Goal: Task Accomplishment & Management: Use online tool/utility

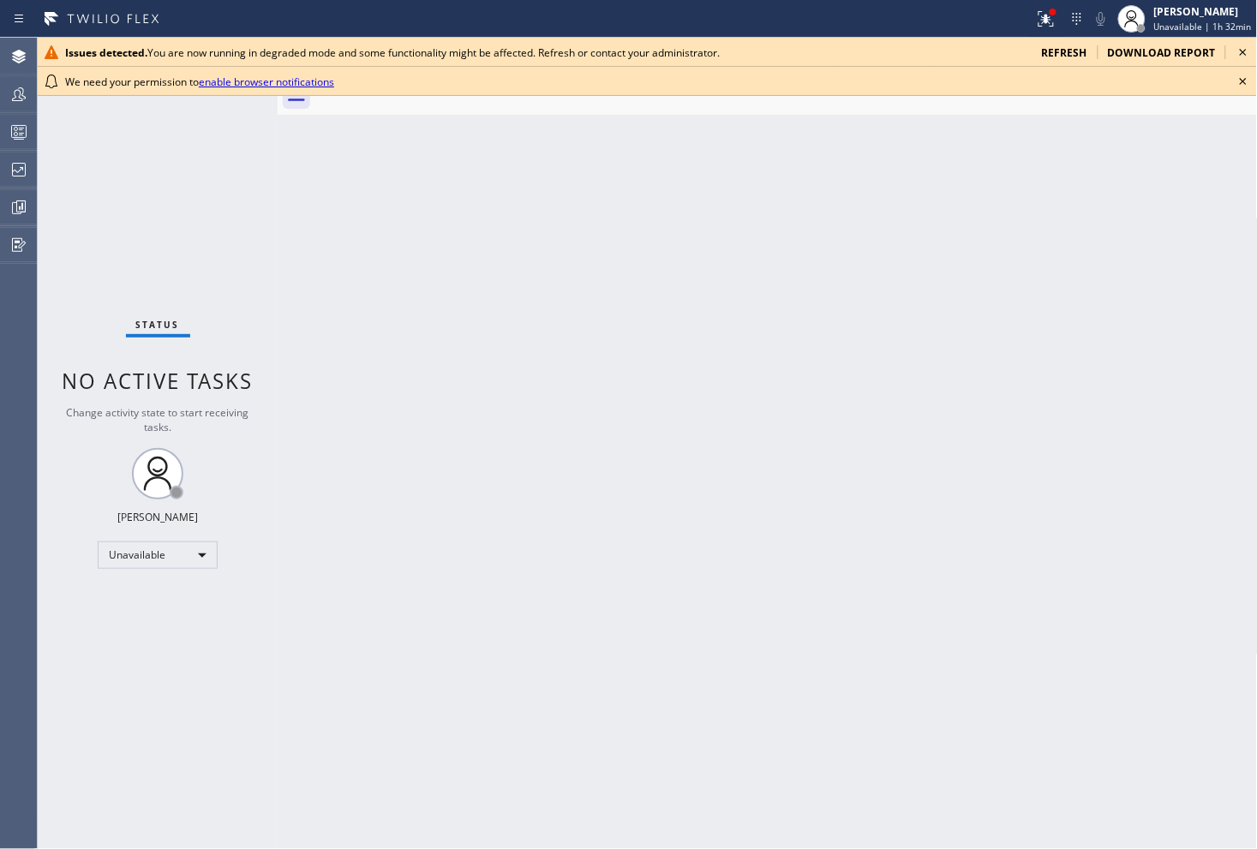
click at [1249, 54] on icon at bounding box center [1243, 52] width 21 height 21
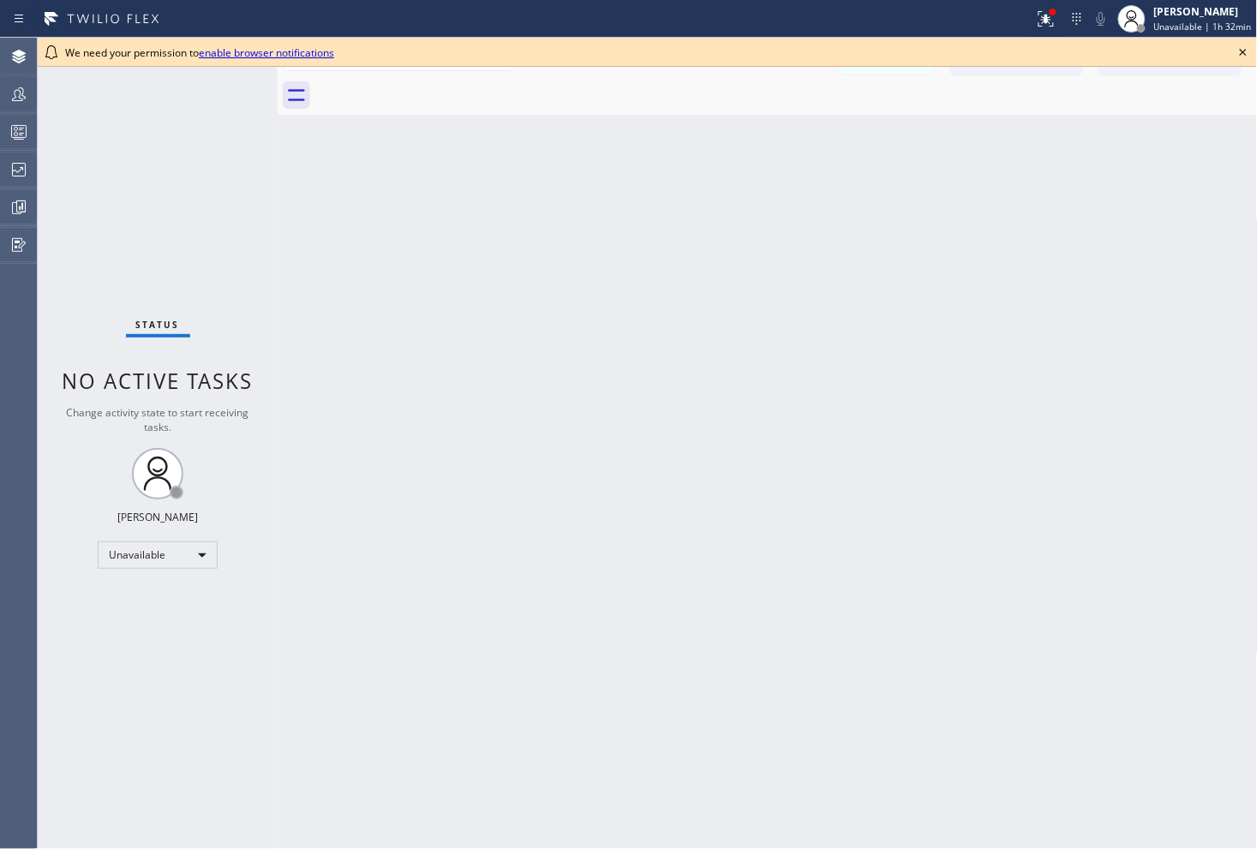
click at [1244, 56] on icon at bounding box center [1243, 52] width 21 height 21
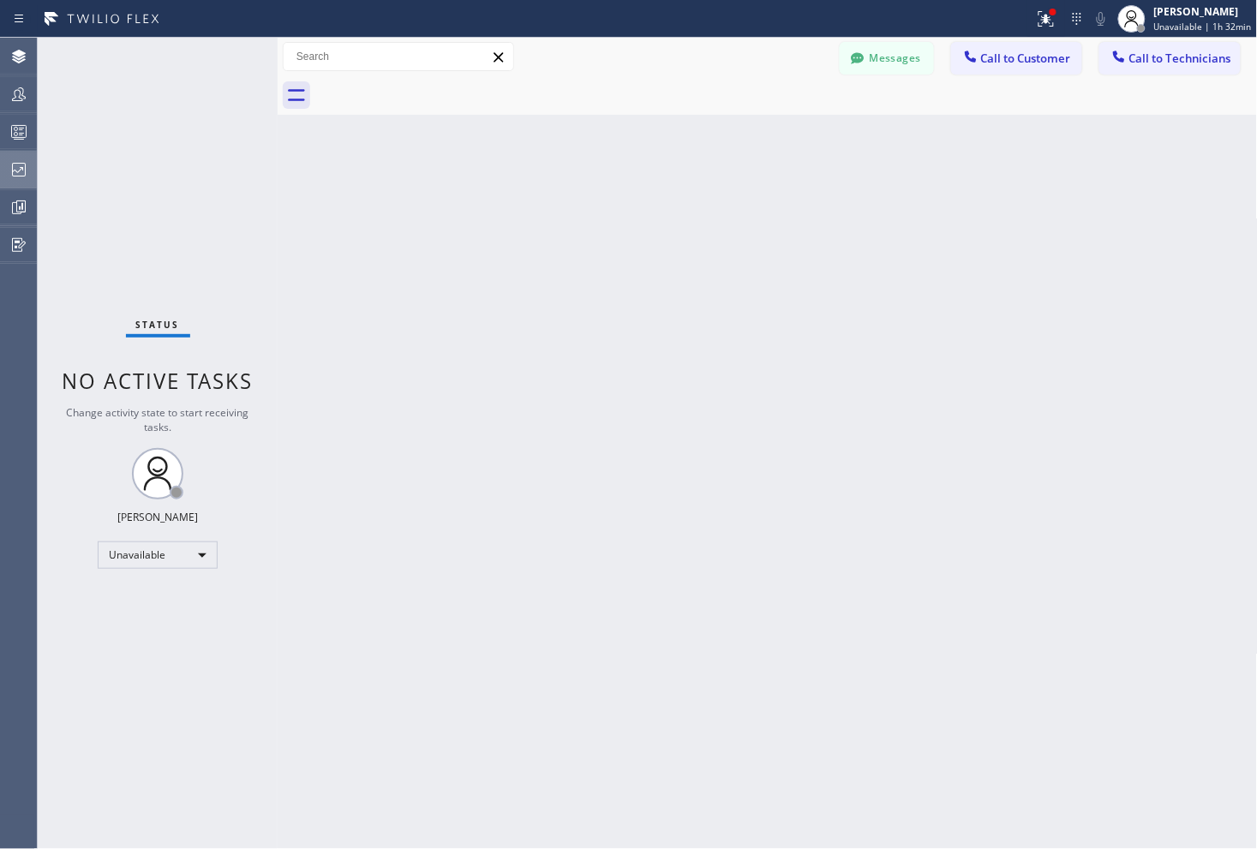
click at [9, 170] on icon at bounding box center [19, 169] width 21 height 21
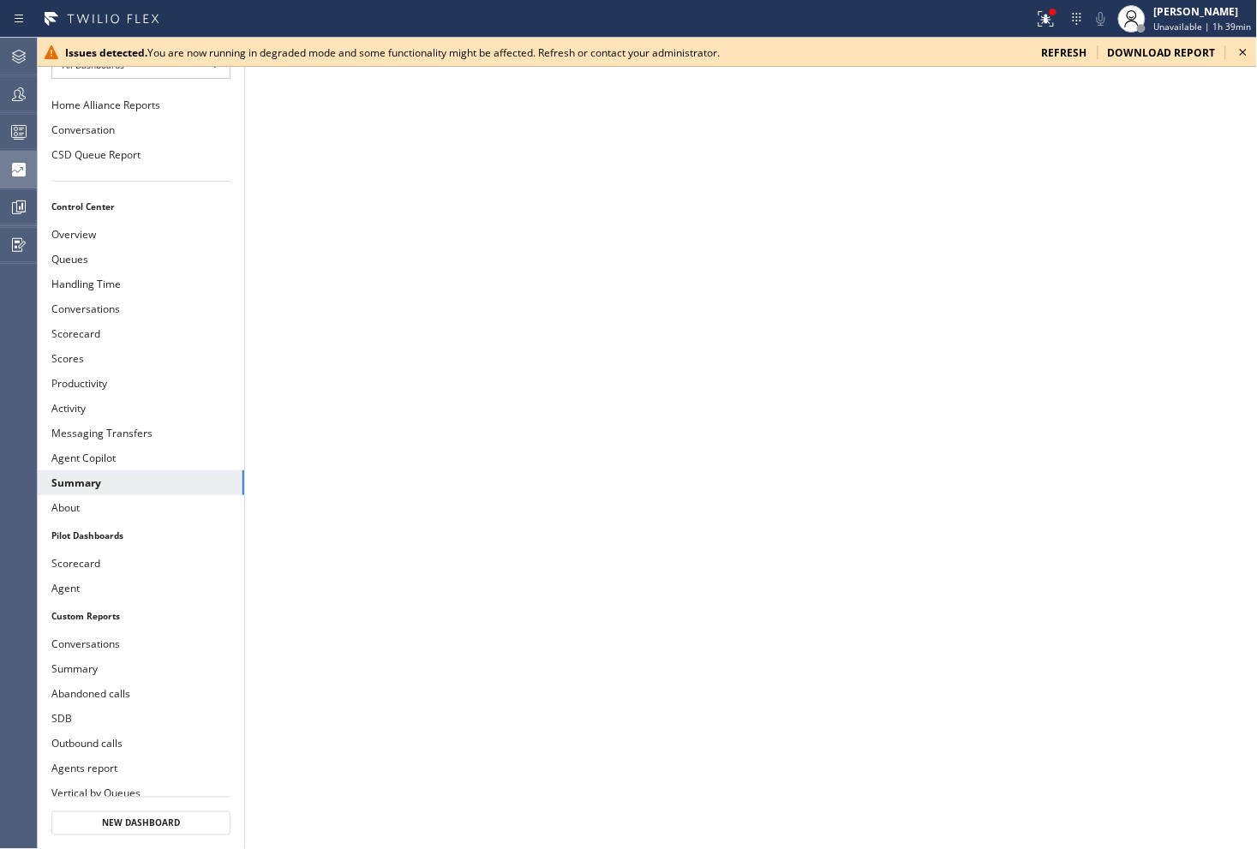
click at [1248, 52] on icon at bounding box center [1243, 52] width 21 height 21
click at [1240, 55] on icon at bounding box center [1243, 52] width 21 height 21
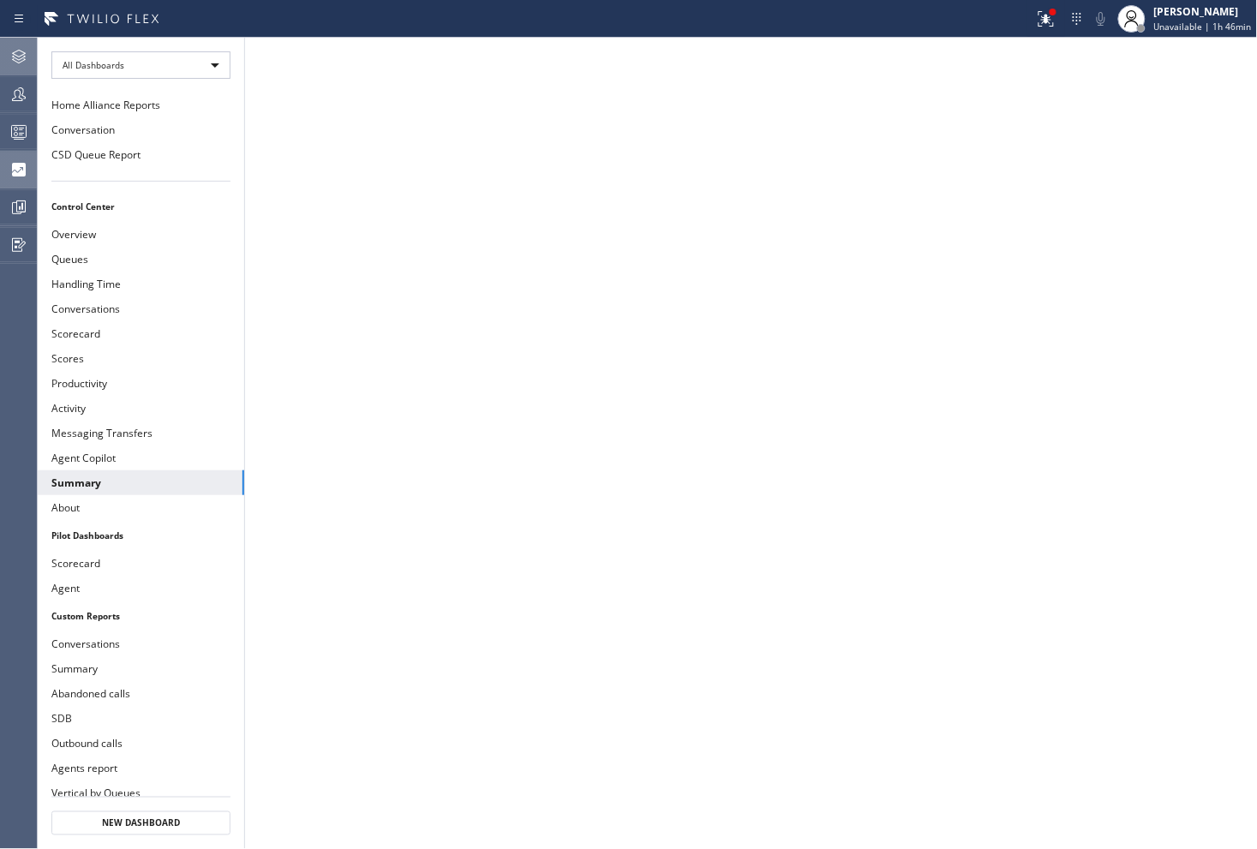
click at [4, 57] on div at bounding box center [19, 56] width 38 height 21
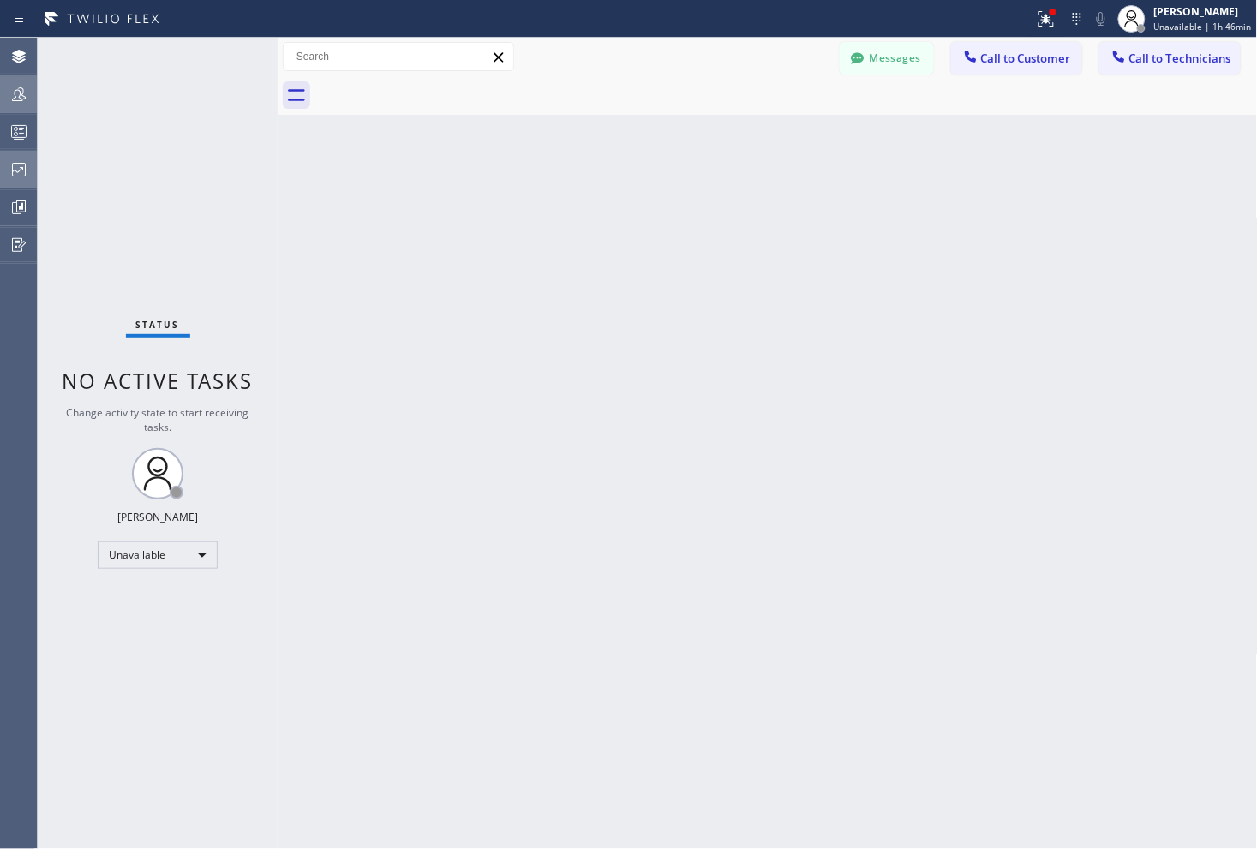
click at [20, 99] on icon at bounding box center [19, 94] width 21 height 21
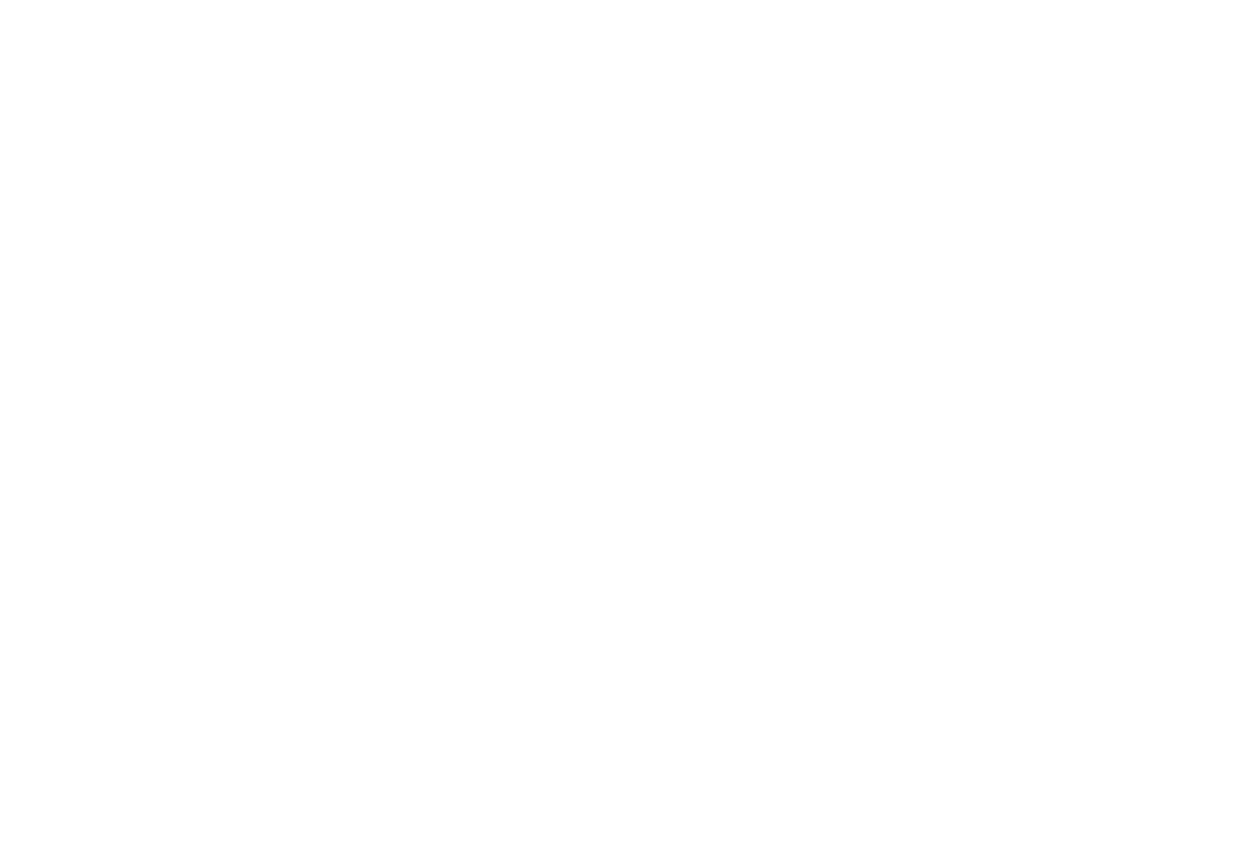
drag, startPoint x: 846, startPoint y: 278, endPoint x: 837, endPoint y: 279, distance: 9.6
click at [846, 278] on div at bounding box center [628, 424] width 1257 height 849
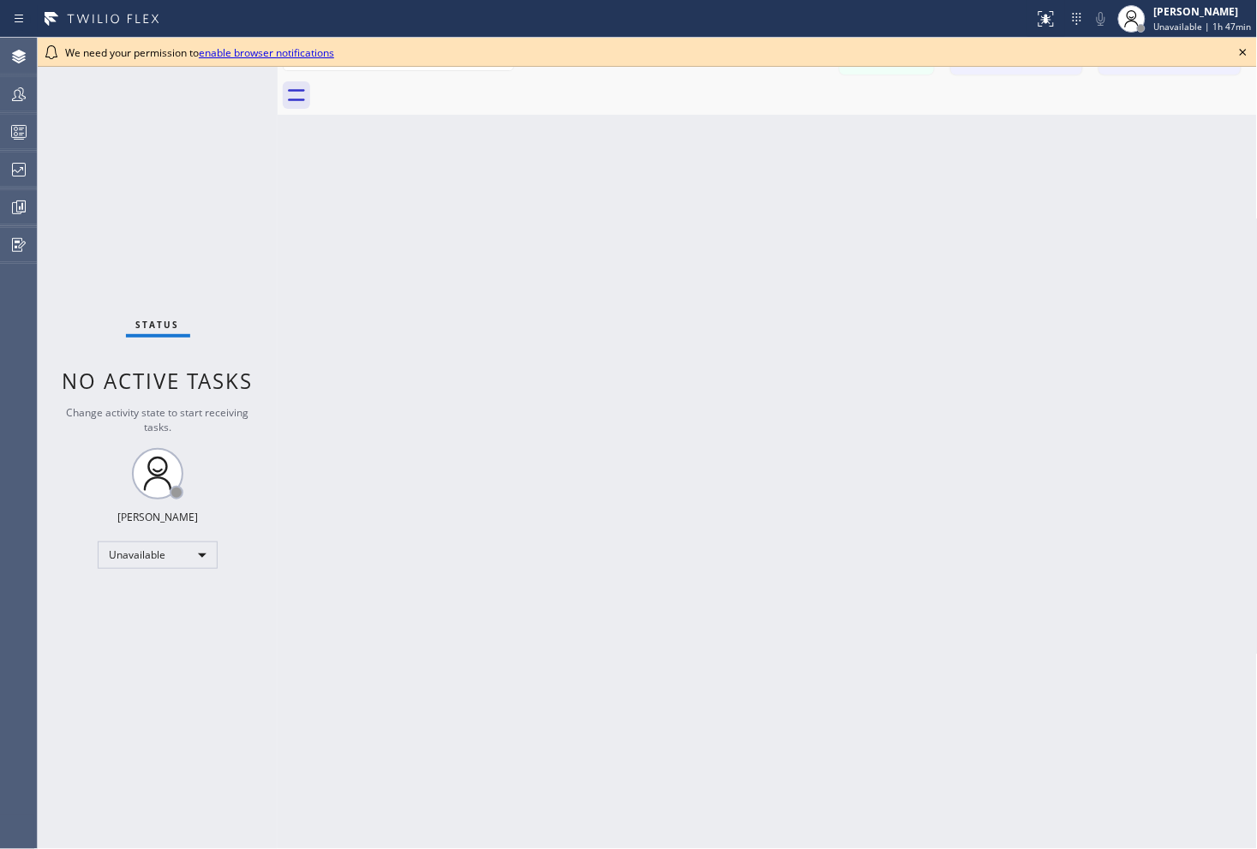
click at [1241, 50] on icon at bounding box center [1243, 52] width 7 height 7
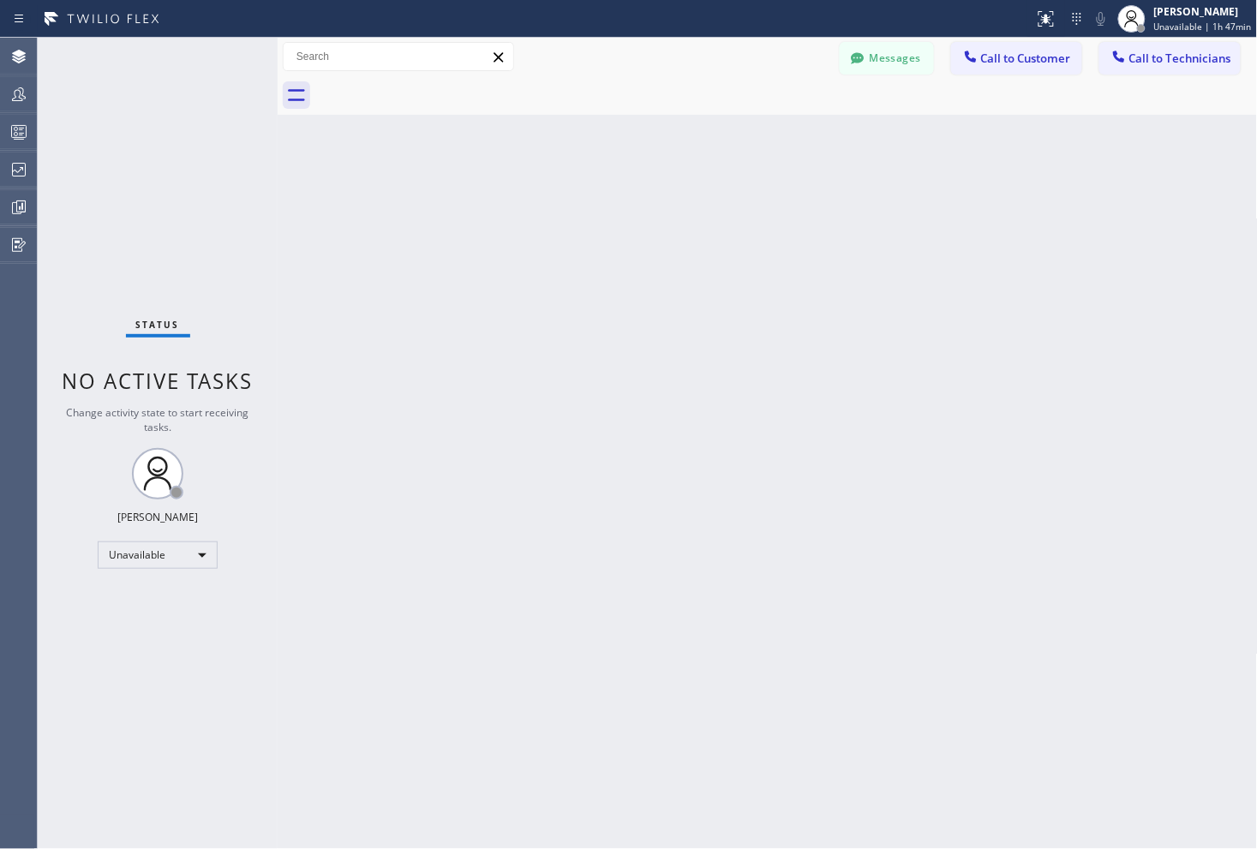
click at [492, 429] on div "Back to Dashboard Change Sender ID Customers Technicians Select a contact Outbo…" at bounding box center [768, 444] width 981 height 812
click at [855, 261] on div "Back to Dashboard Change Sender ID Customers Technicians Select a contact Outbo…" at bounding box center [768, 444] width 981 height 812
click at [365, 626] on div "Back to Dashboard Change Sender ID Customers Technicians Select a contact Outbo…" at bounding box center [768, 444] width 981 height 812
click at [795, 328] on div "Back to Dashboard Change Sender ID Customers Technicians Select a contact Outbo…" at bounding box center [768, 444] width 981 height 812
click at [20, 101] on icon at bounding box center [19, 94] width 21 height 21
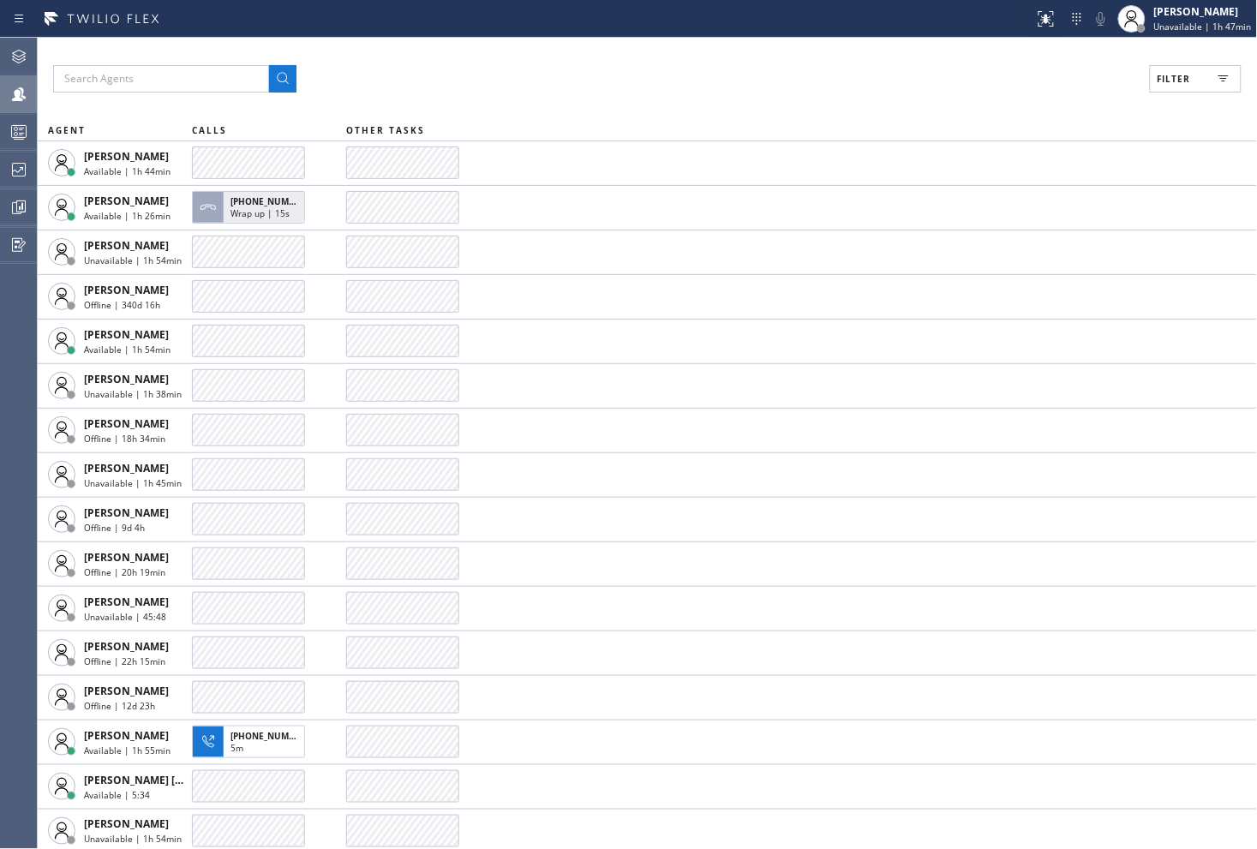
click at [1201, 70] on button "Filter" at bounding box center [1196, 78] width 92 height 27
click at [1008, 201] on input "Available" at bounding box center [1008, 202] width 21 height 21
checkbox input "true"
click at [1161, 86] on button "Apply" at bounding box center [1152, 98] width 63 height 24
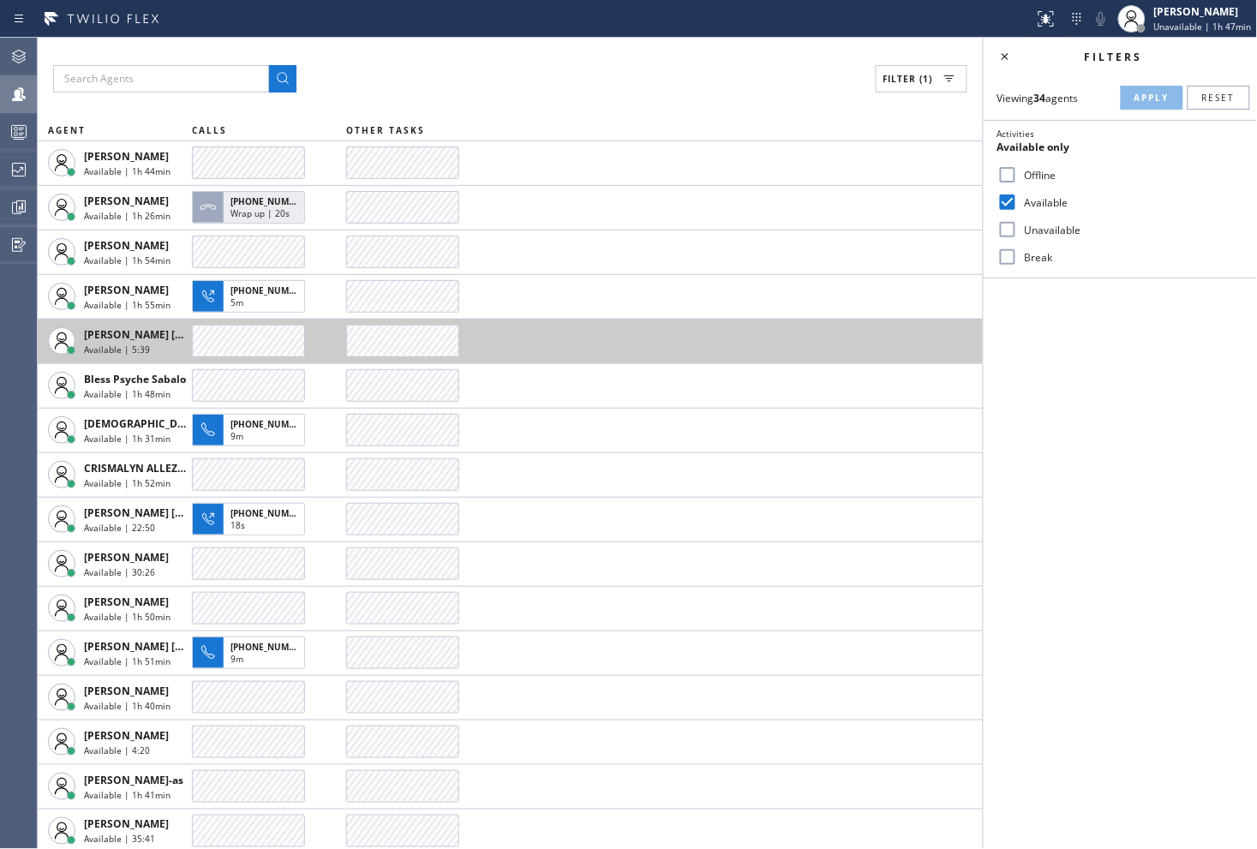
drag, startPoint x: 1000, startPoint y: 63, endPoint x: 597, endPoint y: 361, distance: 501.3
click at [1001, 63] on icon at bounding box center [1005, 56] width 21 height 21
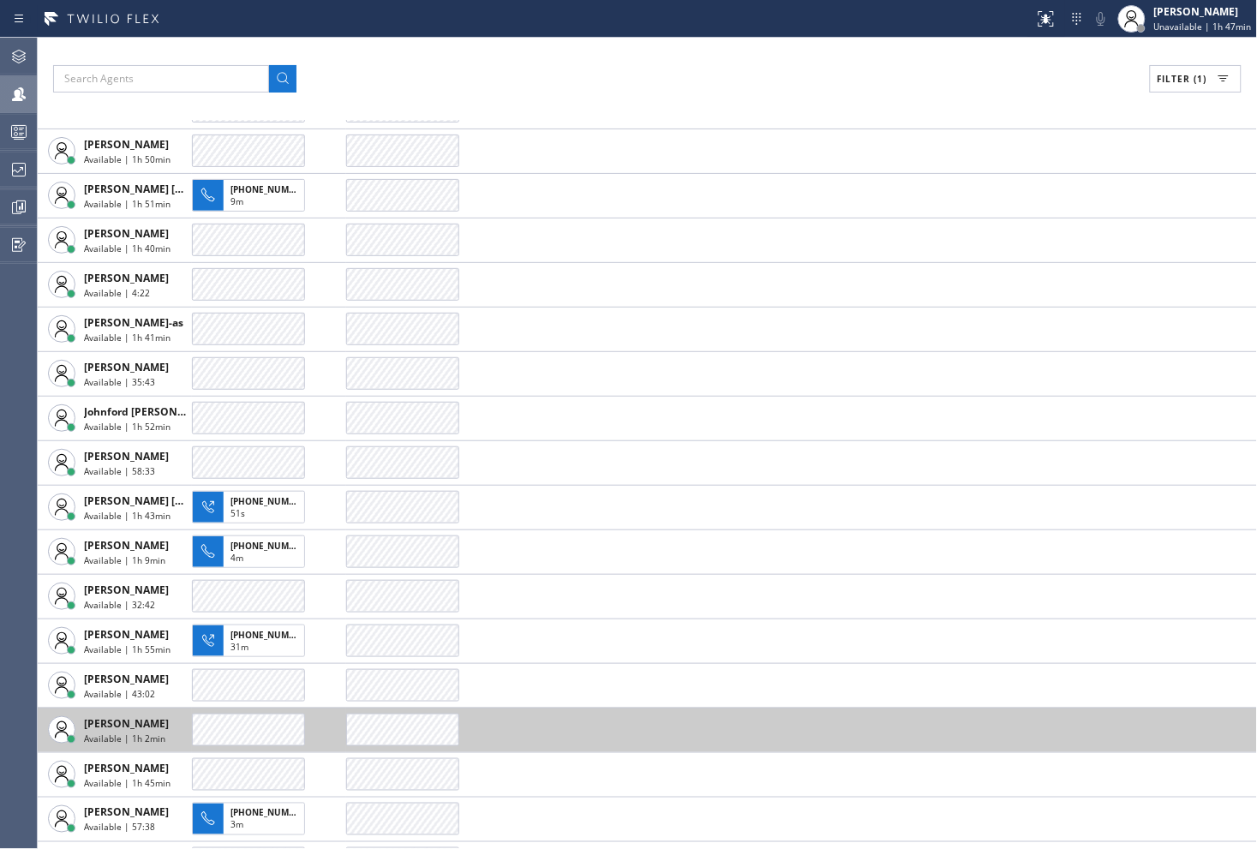
scroll to position [666, 0]
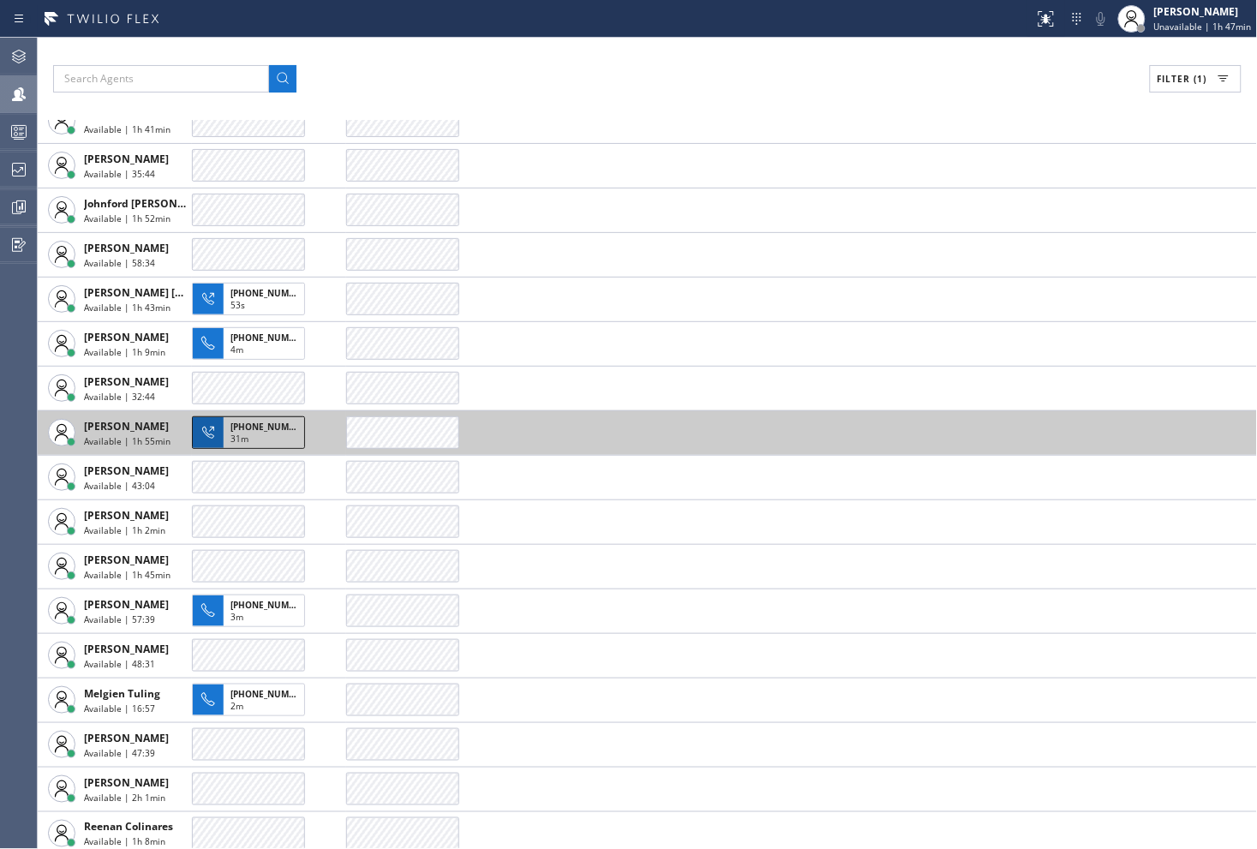
click at [237, 435] on span "31m" at bounding box center [240, 439] width 18 height 12
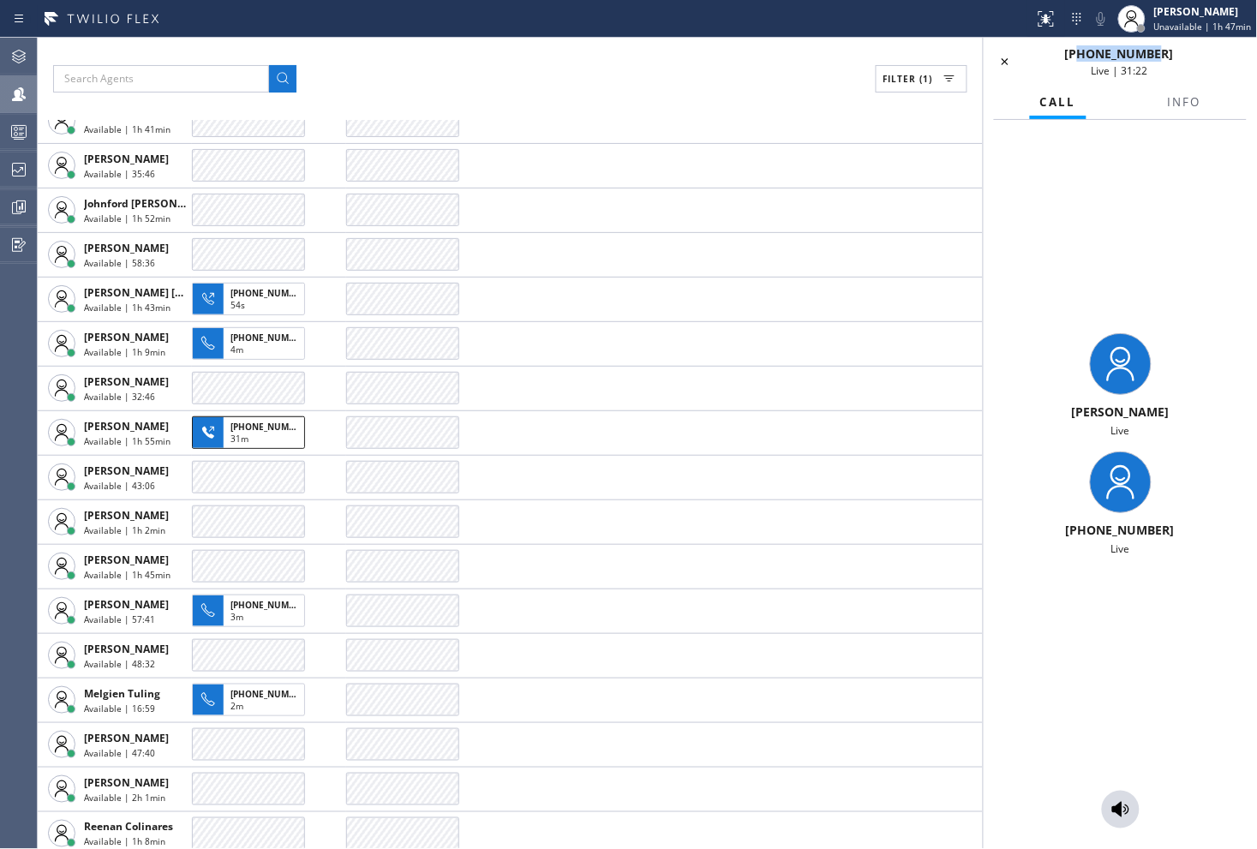
drag, startPoint x: 1168, startPoint y: 57, endPoint x: 1091, endPoint y: 54, distance: 77.2
click at [1091, 54] on div "[PHONE_NUMBER] Live | 31:22" at bounding box center [1120, 61] width 188 height 33
copy span "4156084155"
drag, startPoint x: 1121, startPoint y: 811, endPoint x: 1080, endPoint y: 777, distance: 53.0
click at [1121, 811] on icon at bounding box center [1121, 809] width 17 height 15
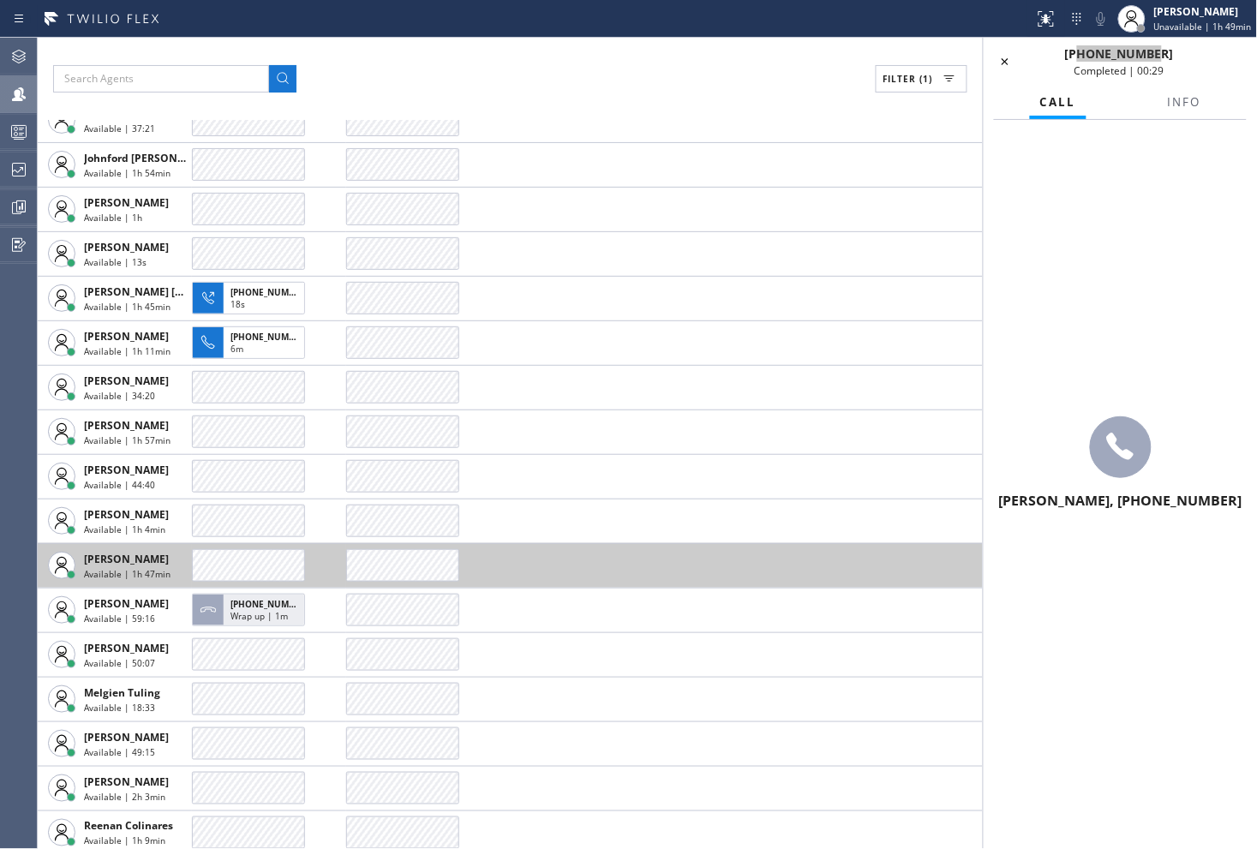
scroll to position [666, 0]
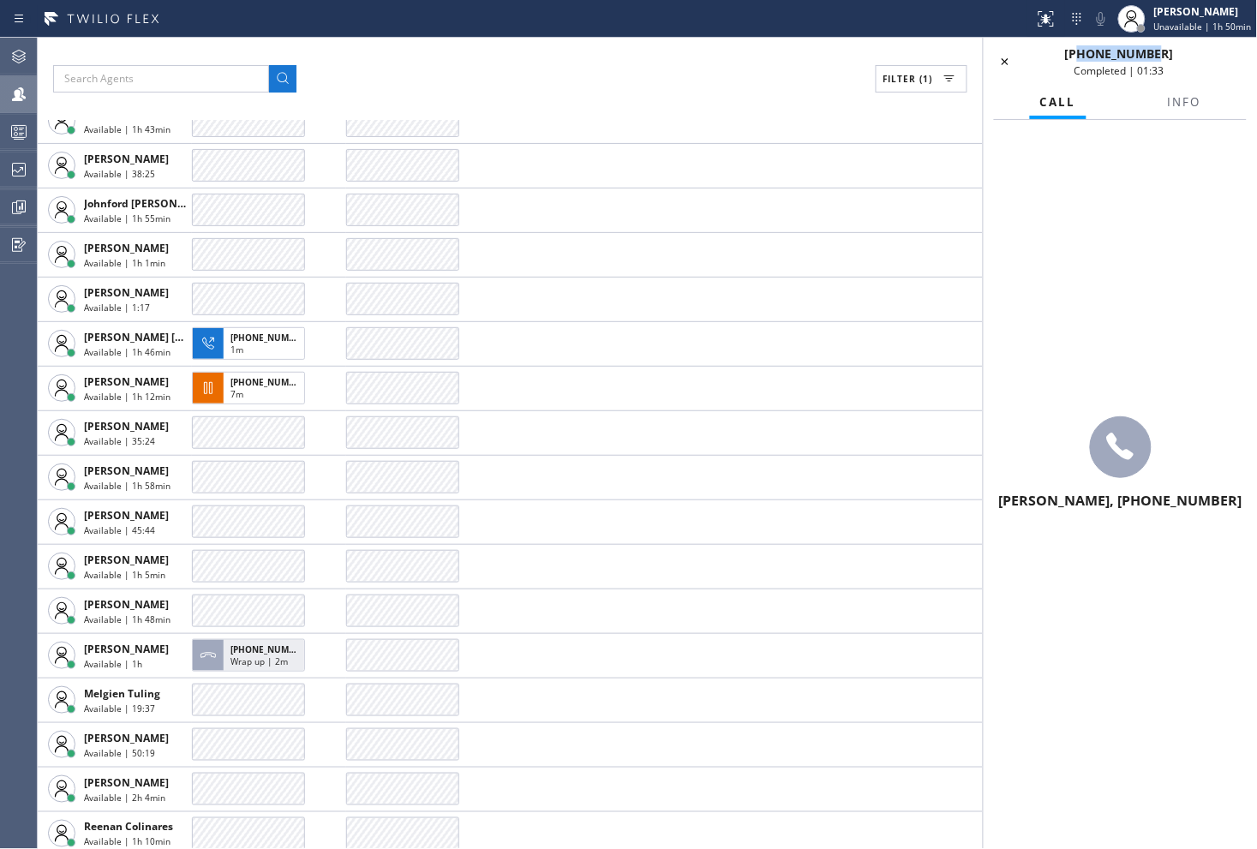
drag, startPoint x: 1008, startPoint y: 62, endPoint x: 966, endPoint y: 112, distance: 65.7
click at [1008, 62] on icon at bounding box center [1005, 61] width 21 height 21
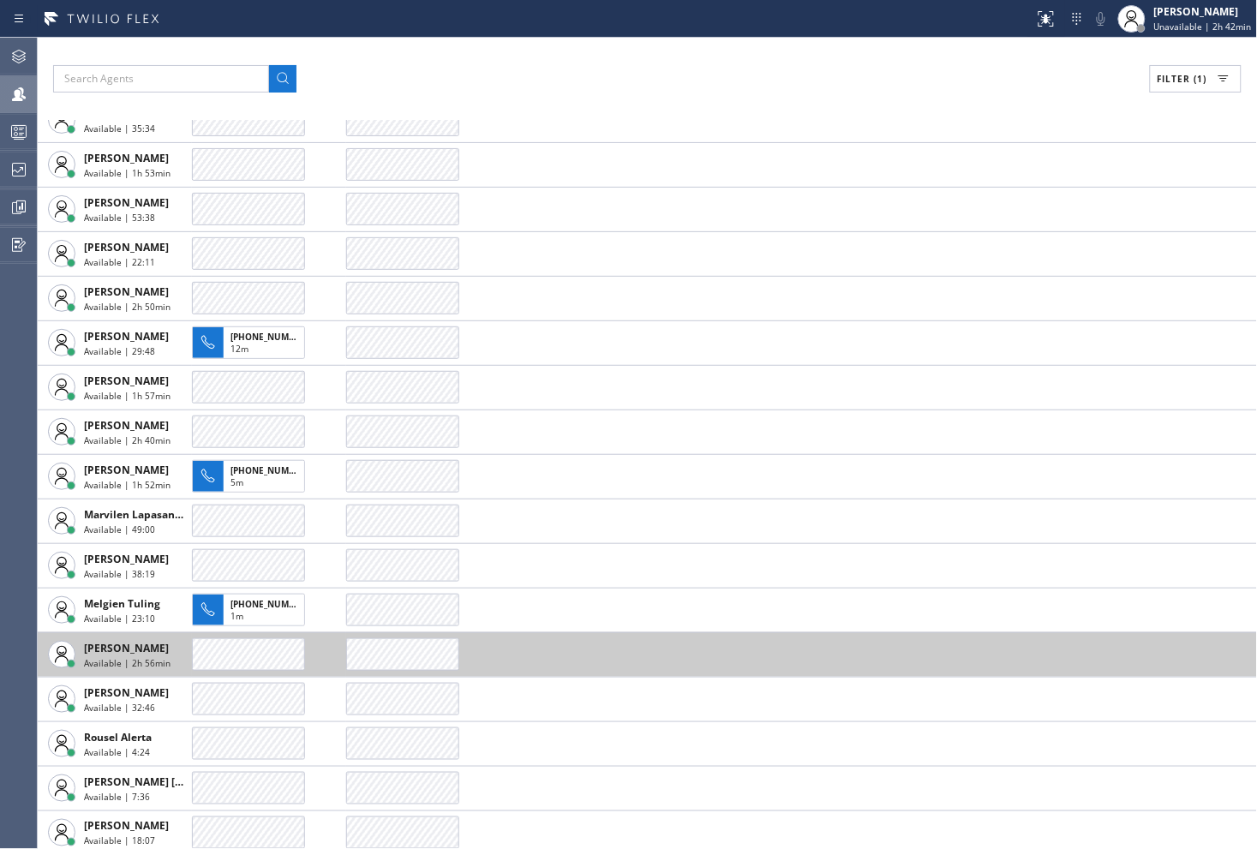
scroll to position [533, 0]
